Goal: Information Seeking & Learning: Understand process/instructions

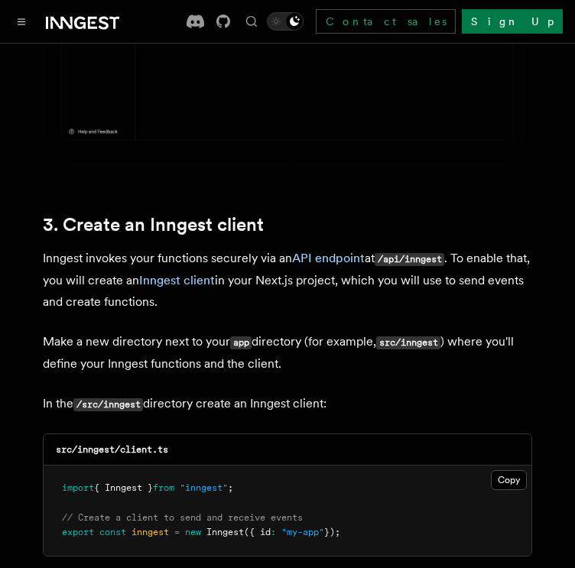
scroll to position [1783, 0]
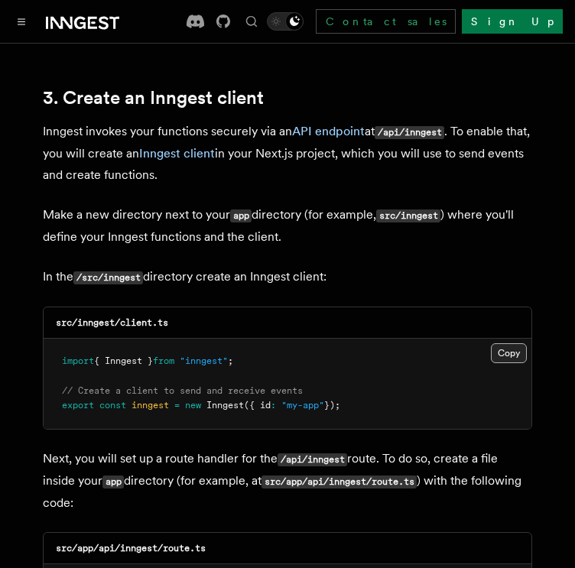
click at [505, 343] on button "Copy Copied" at bounding box center [509, 353] width 36 height 20
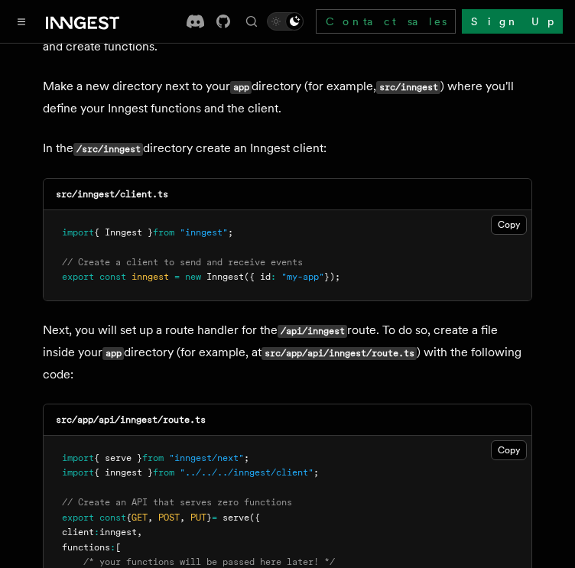
scroll to position [2039, 0]
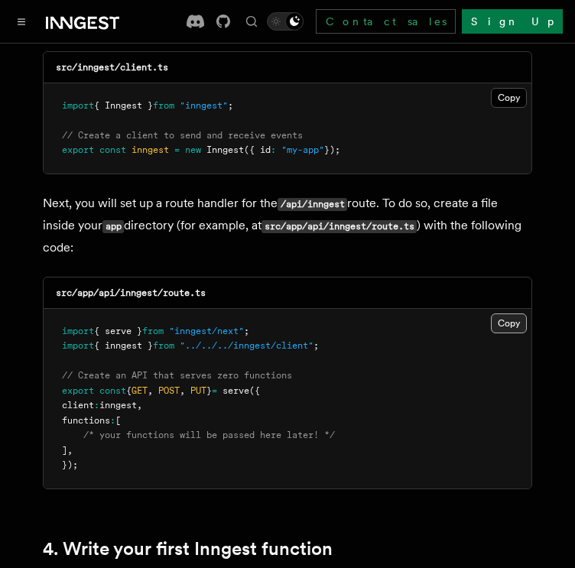
click at [499, 314] on button "Copy Copied" at bounding box center [509, 324] width 36 height 20
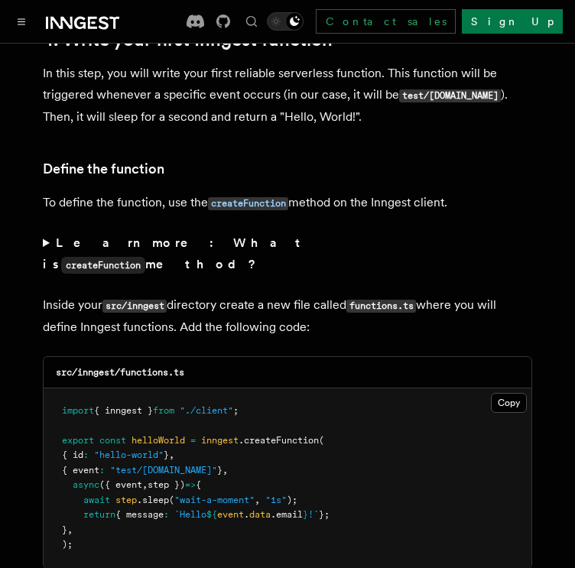
scroll to position [2803, 0]
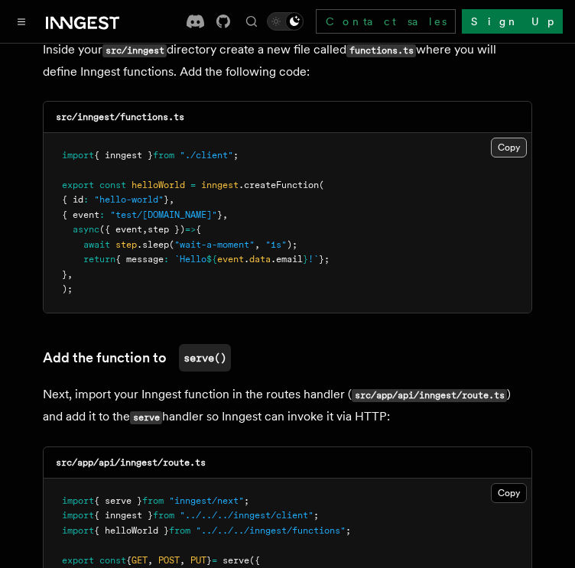
click at [518, 138] on button "Copy Copied" at bounding box center [509, 148] width 36 height 20
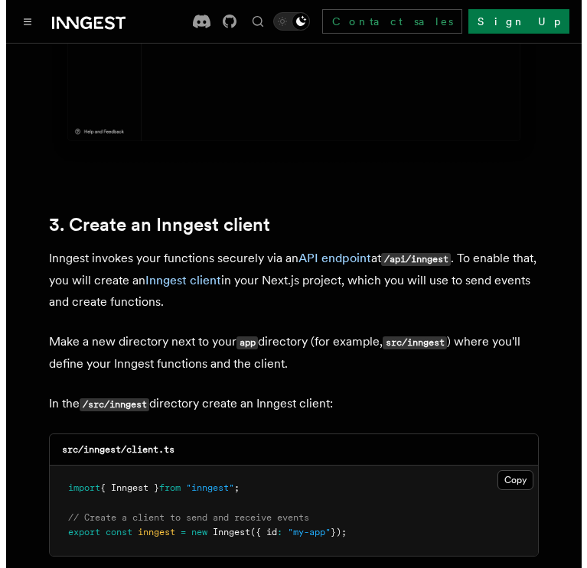
scroll to position [2039, 0]
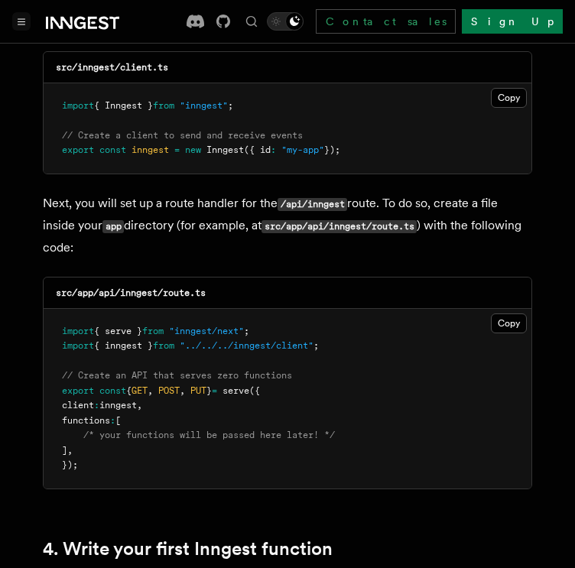
click at [21, 15] on button "Toggle navigation" at bounding box center [21, 21] width 18 height 18
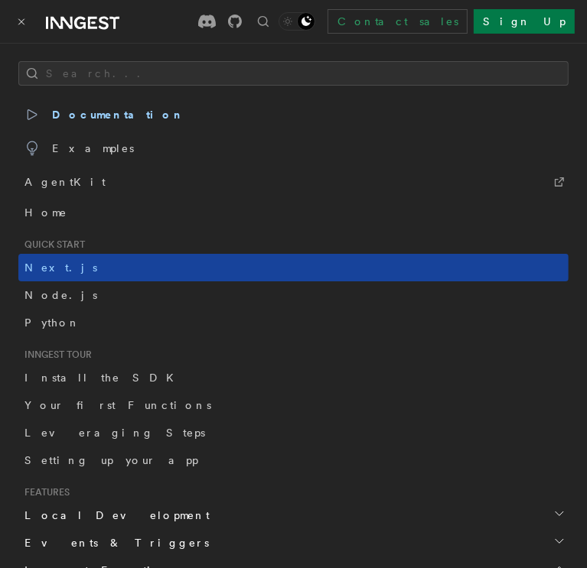
click at [89, 268] on link "Next.js" at bounding box center [293, 268] width 550 height 28
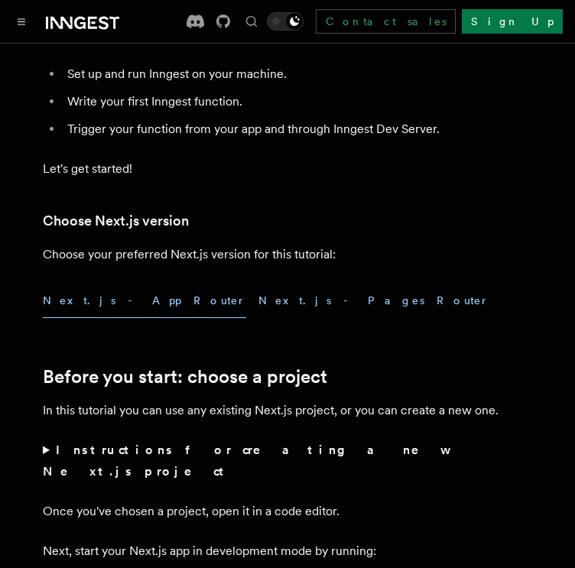
scroll to position [382, 0]
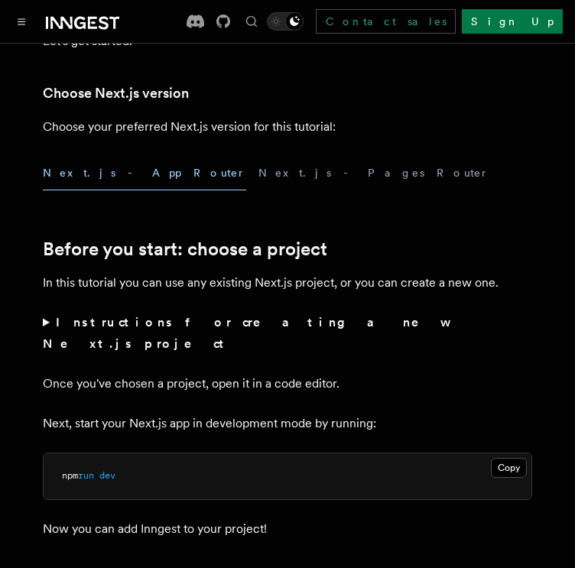
click at [121, 174] on button "Next.js - App Router" at bounding box center [144, 173] width 203 height 34
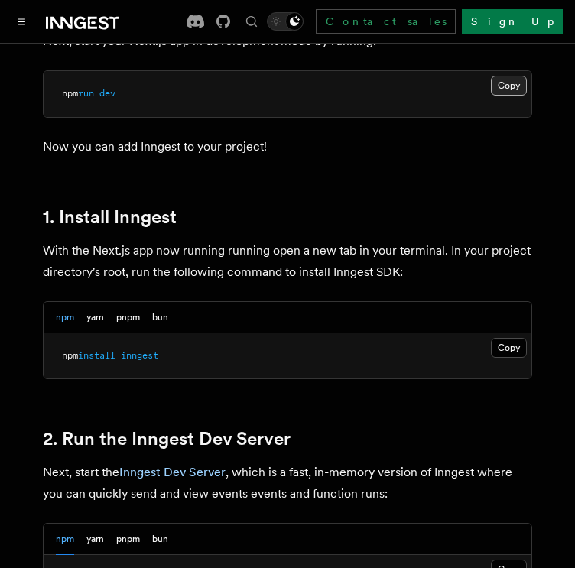
scroll to position [892, 0]
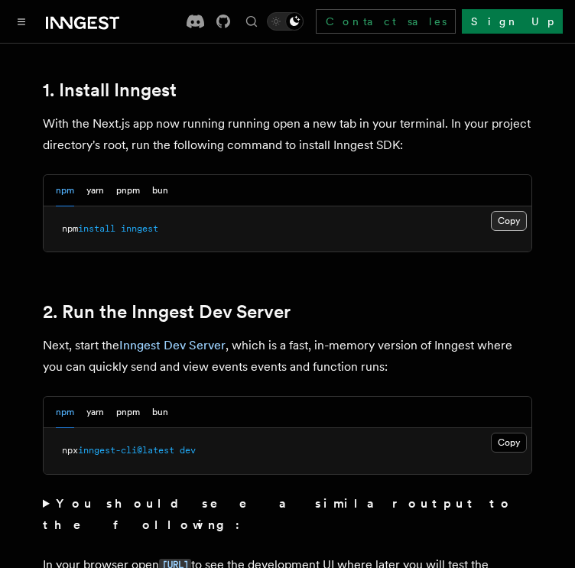
click at [500, 211] on button "Copy Copied" at bounding box center [509, 221] width 36 height 20
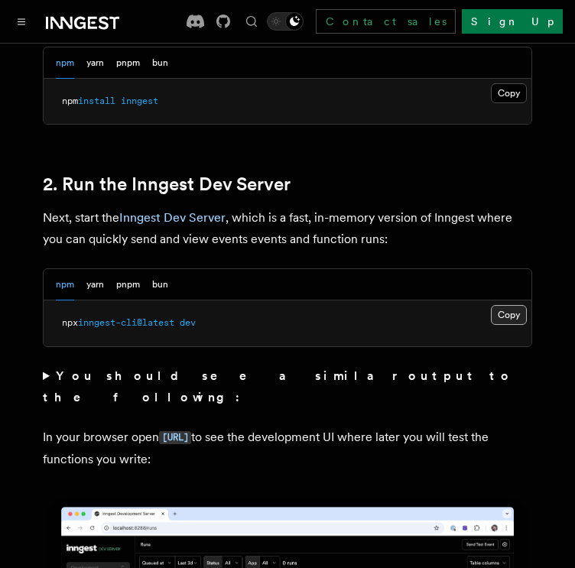
click at [514, 305] on button "Copy Copied" at bounding box center [509, 315] width 36 height 20
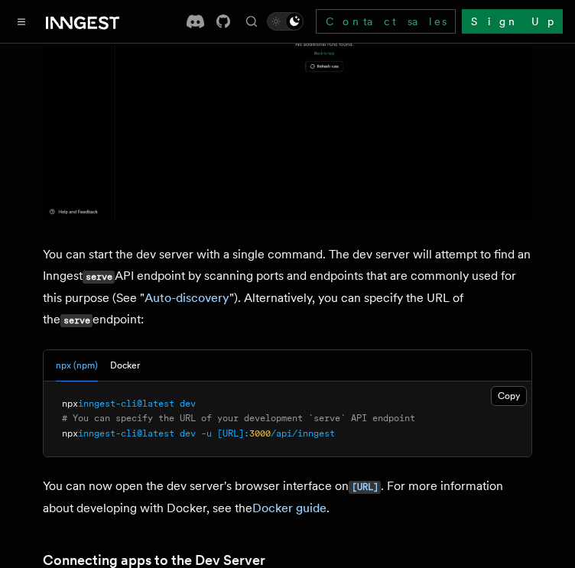
scroll to position [509, 0]
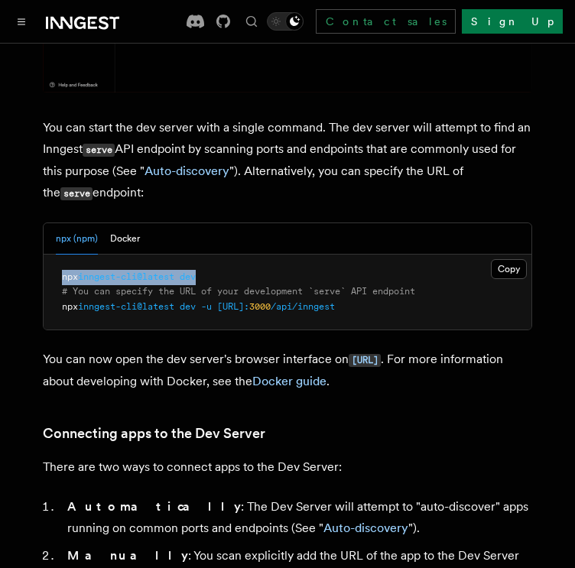
drag, startPoint x: 224, startPoint y: 253, endPoint x: 57, endPoint y: 253, distance: 166.7
click at [57, 255] on pre "npx inngest-cli@latest dev # You can specify the URL of your development `serve…" at bounding box center [288, 293] width 488 height 76
copy span "npx inngest-cli@latest dev"
click at [57, 255] on pre "npx inngest-cli@latest dev # You can specify the URL of your development `serve…" at bounding box center [288, 293] width 488 height 76
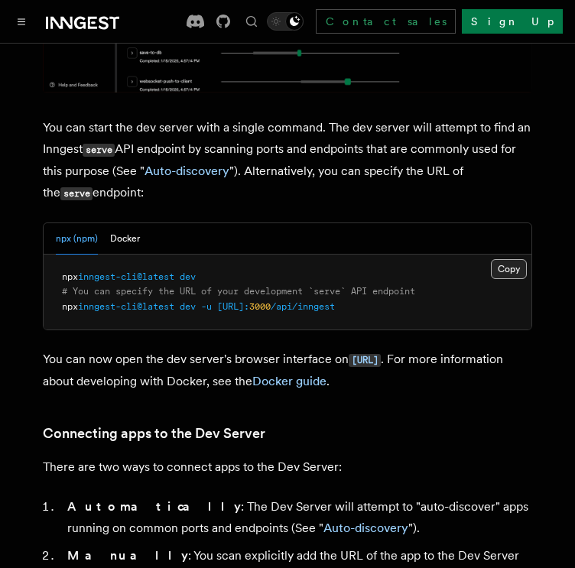
click at [505, 259] on button "Copy Copied" at bounding box center [509, 269] width 36 height 20
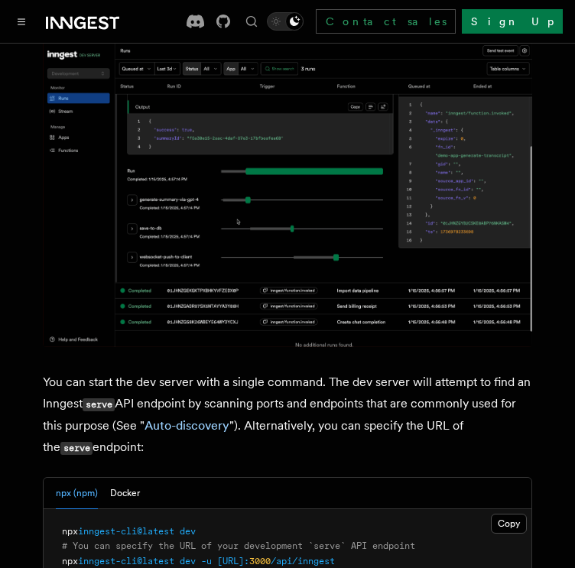
scroll to position [382, 0]
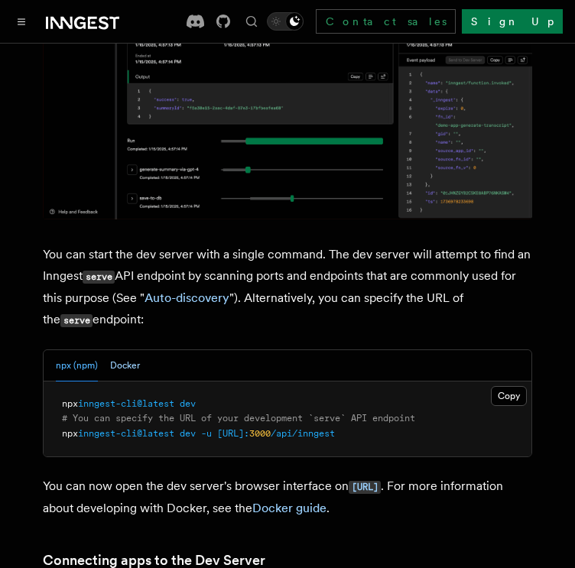
click at [128, 350] on button "Docker" at bounding box center [125, 365] width 30 height 31
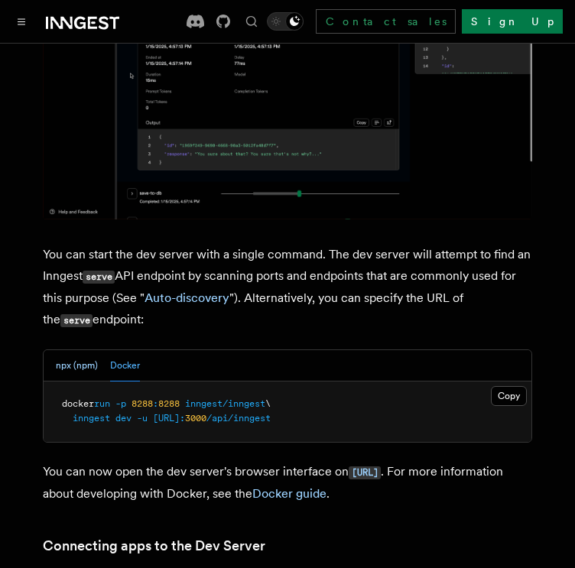
click at [83, 350] on button "npx (npm)" at bounding box center [77, 365] width 42 height 31
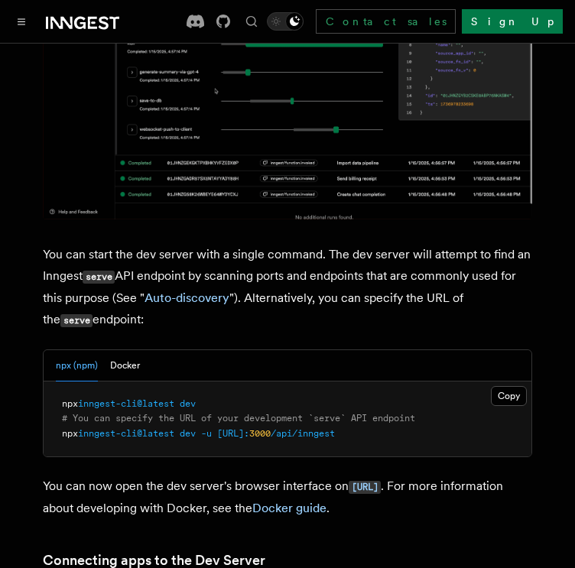
scroll to position [509, 0]
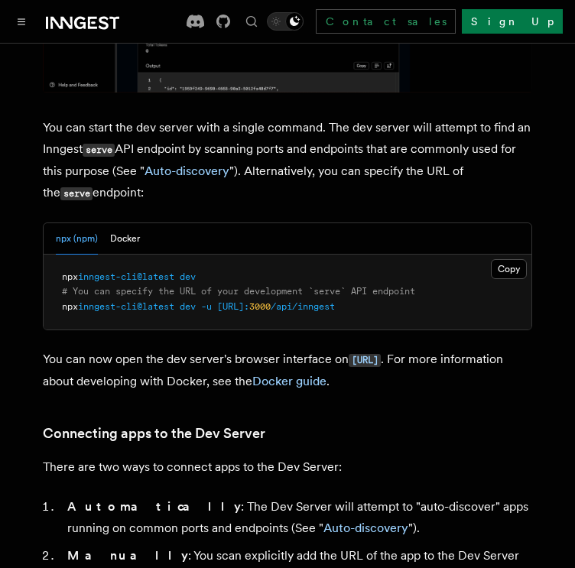
click at [190, 271] on span "dev" at bounding box center [188, 276] width 16 height 11
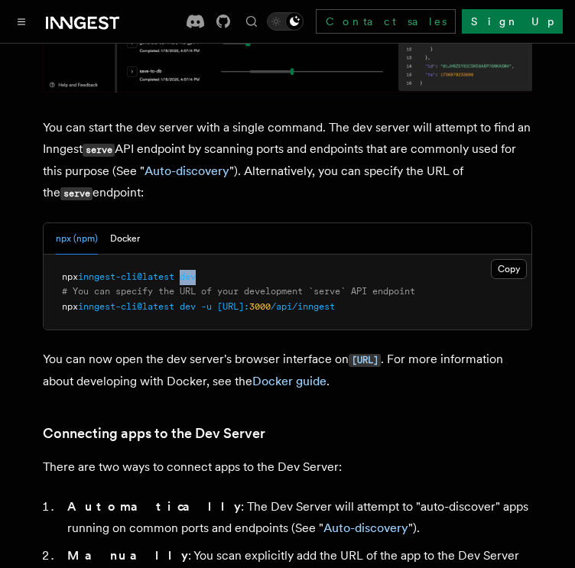
click at [190, 271] on span "dev" at bounding box center [188, 276] width 16 height 11
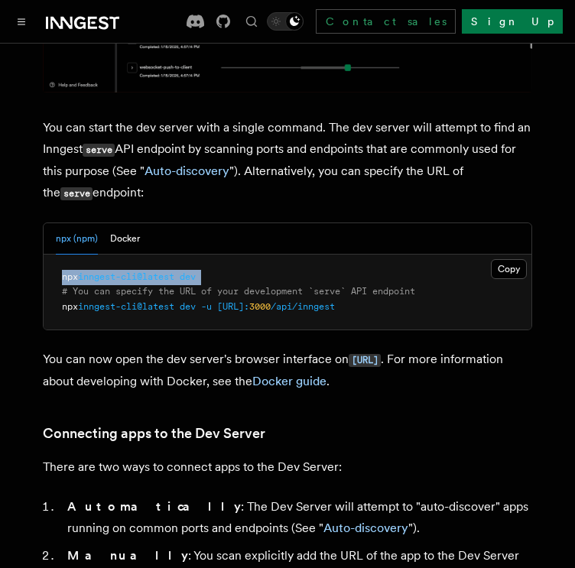
copy code "npx inngest-cli@latest dev"
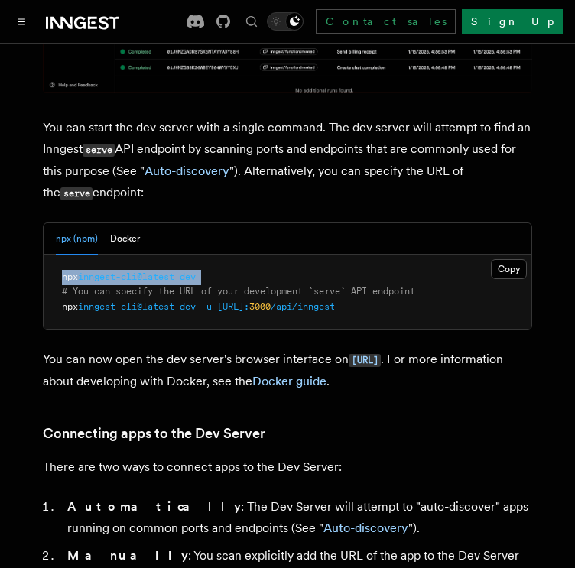
click at [190, 271] on span "dev" at bounding box center [188, 276] width 16 height 11
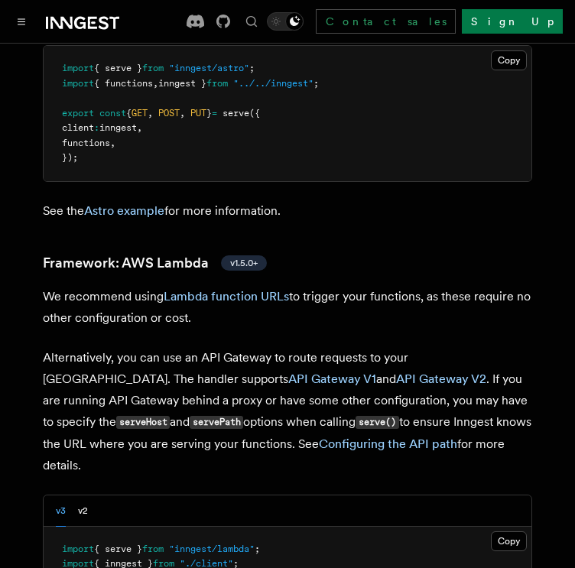
scroll to position [2039, 0]
